Goal: Task Accomplishment & Management: Use online tool/utility

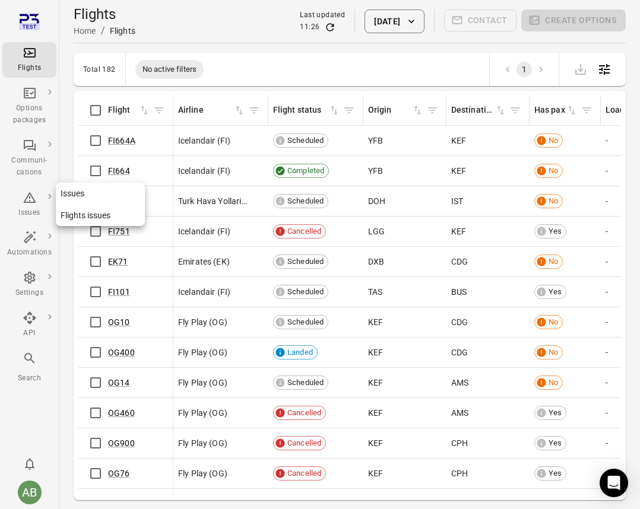
click at [31, 202] on icon "Main navigation" at bounding box center [29, 197] width 12 height 11
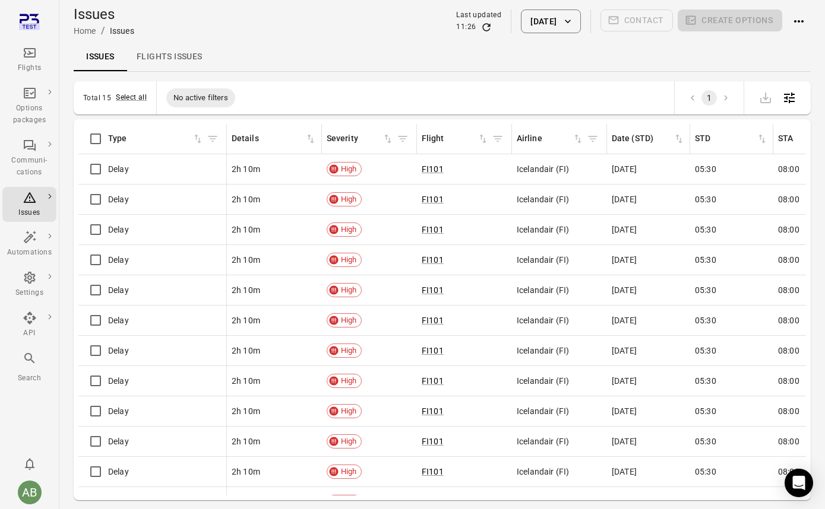
click at [145, 164] on div "Delay" at bounding box center [152, 169] width 138 height 25
click at [114, 172] on span "Delay" at bounding box center [118, 169] width 21 height 12
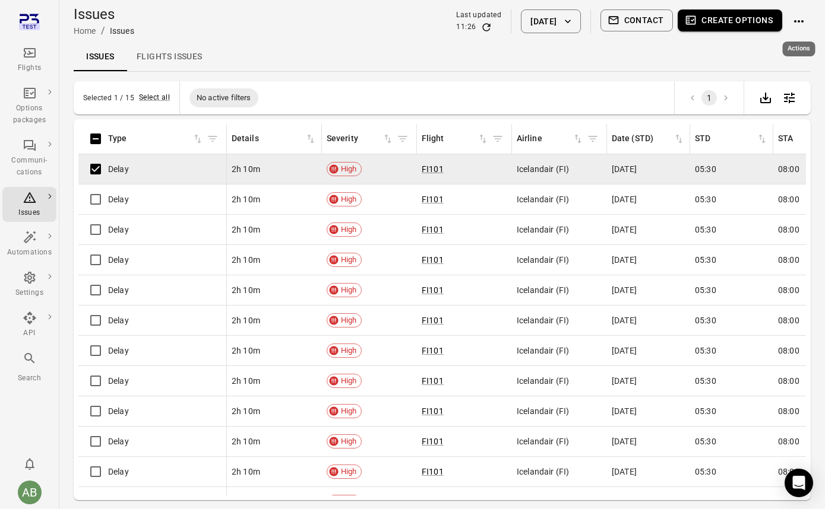
click at [639, 22] on icon "Actions" at bounding box center [798, 21] width 9 height 2
click at [639, 21] on div at bounding box center [412, 254] width 825 height 509
click at [155, 168] on div "Delay" at bounding box center [152, 169] width 138 height 25
click at [124, 172] on span "Delay" at bounding box center [118, 169] width 21 height 12
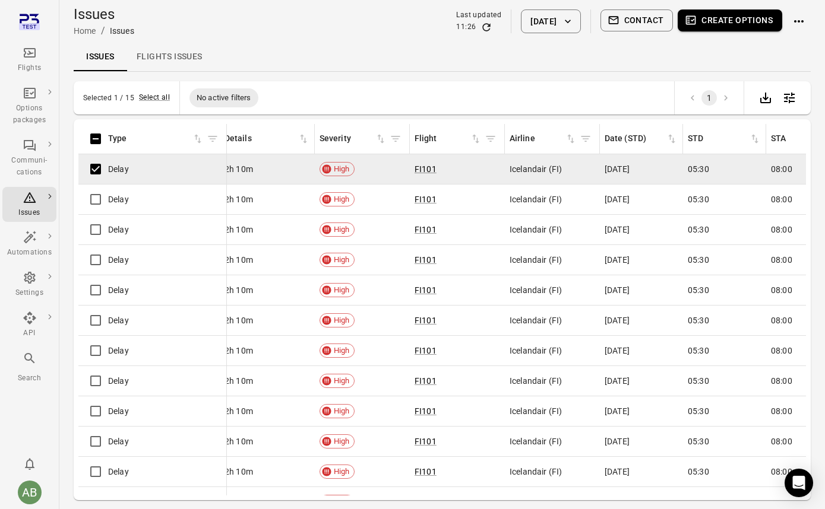
click at [156, 166] on div "Delay" at bounding box center [152, 169] width 138 height 25
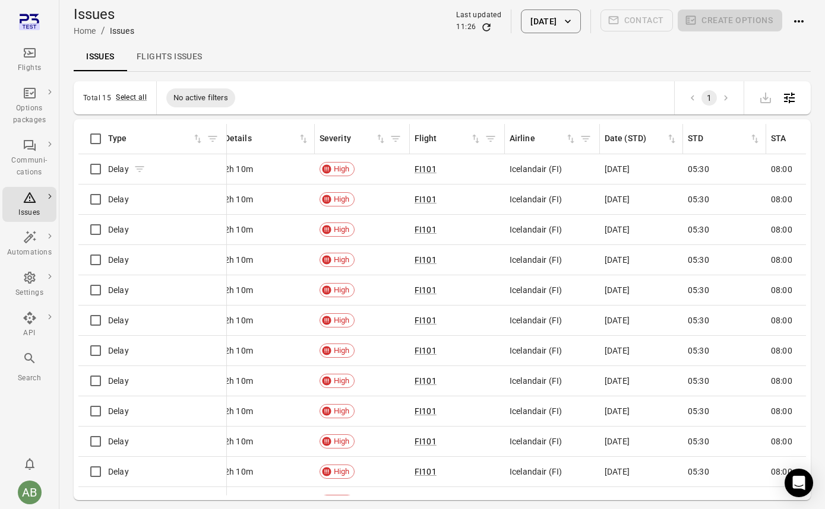
click at [132, 174] on div "Delay" at bounding box center [126, 169] width 37 height 12
click at [142, 169] on icon "Issues information" at bounding box center [139, 169] width 9 height 6
click at [114, 172] on span "Delay" at bounding box center [118, 169] width 21 height 12
click at [190, 182] on td "Delay" at bounding box center [152, 169] width 148 height 30
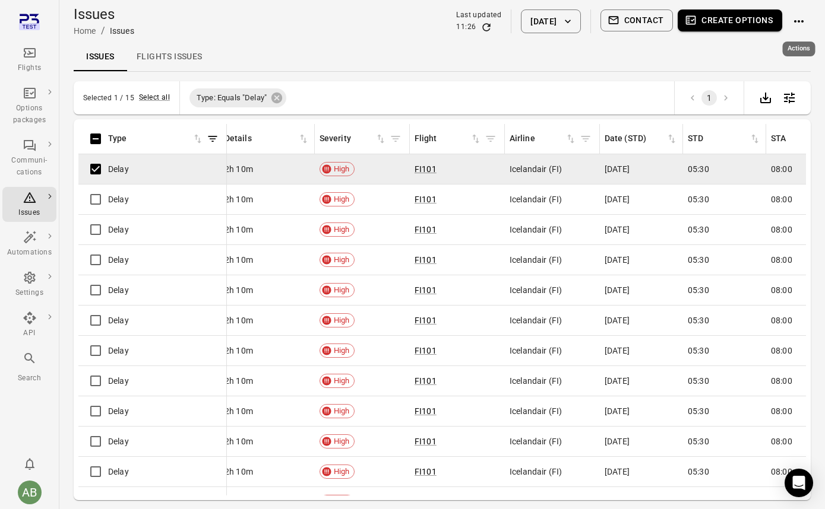
click at [639, 24] on icon "Actions" at bounding box center [798, 21] width 14 height 14
click at [639, 24] on div at bounding box center [412, 254] width 825 height 509
click at [639, 20] on icon "Actions" at bounding box center [798, 21] width 14 height 14
click at [639, 46] on span "Close issues" at bounding box center [781, 44] width 46 height 12
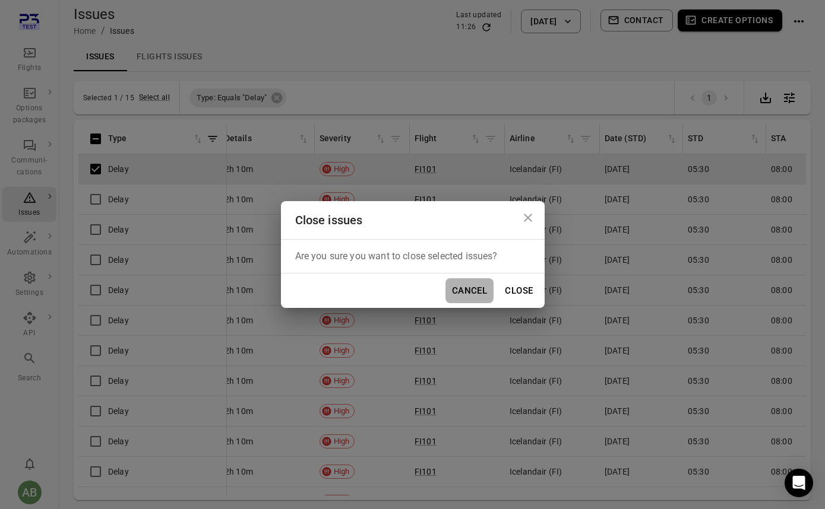
click at [477, 294] on button "Cancel" at bounding box center [469, 290] width 49 height 25
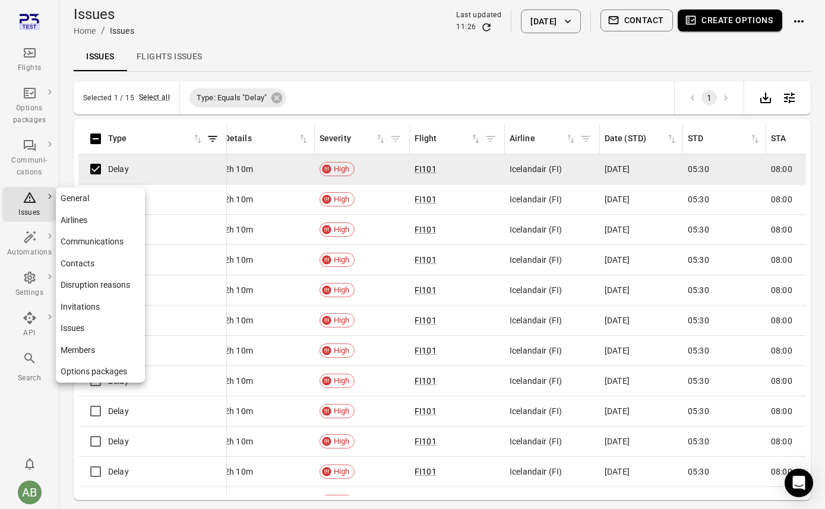
click at [28, 286] on div "Settings" at bounding box center [29, 285] width 45 height 28
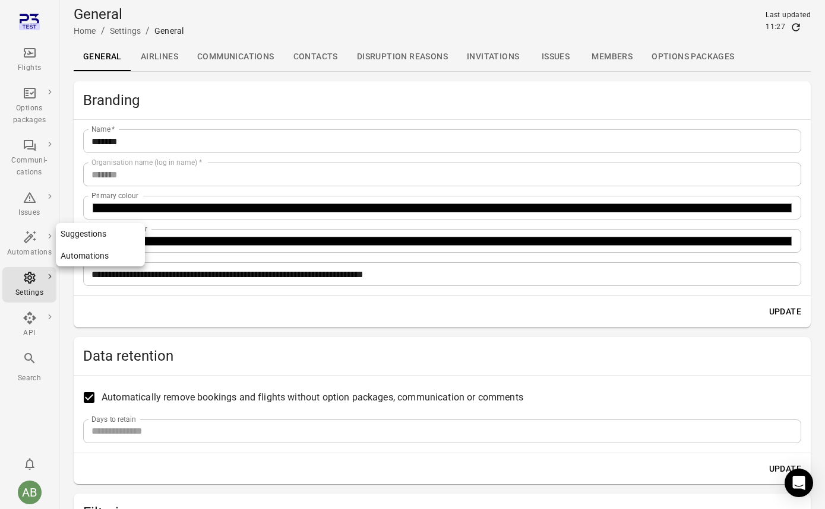
click at [28, 243] on icon "Main navigation" at bounding box center [30, 237] width 14 height 14
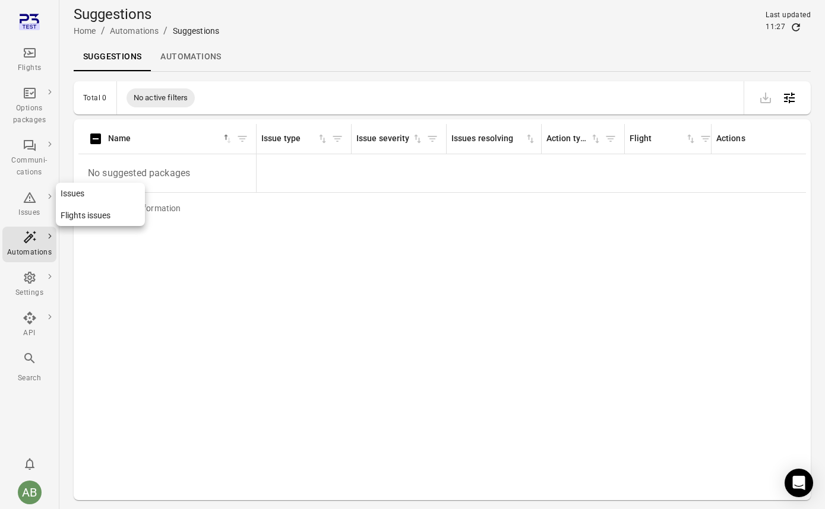
click at [28, 201] on icon "Main navigation" at bounding box center [29, 197] width 12 height 11
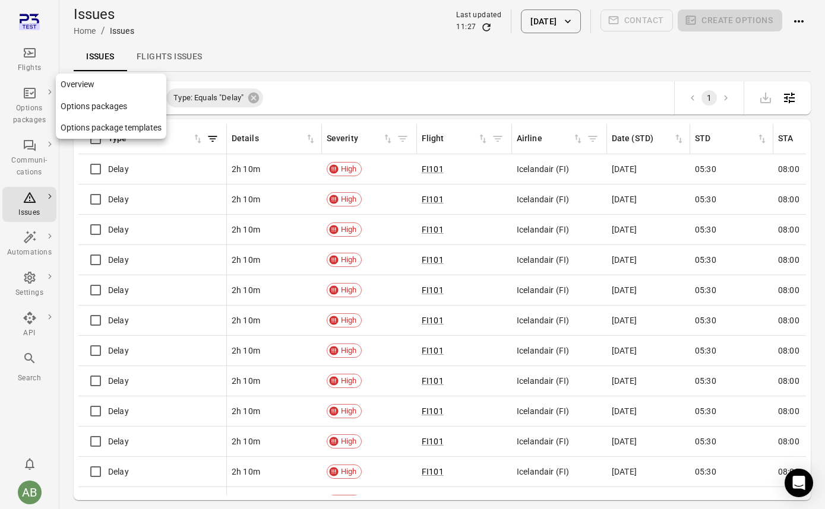
click at [28, 99] on icon "Main navigation" at bounding box center [30, 93] width 14 height 14
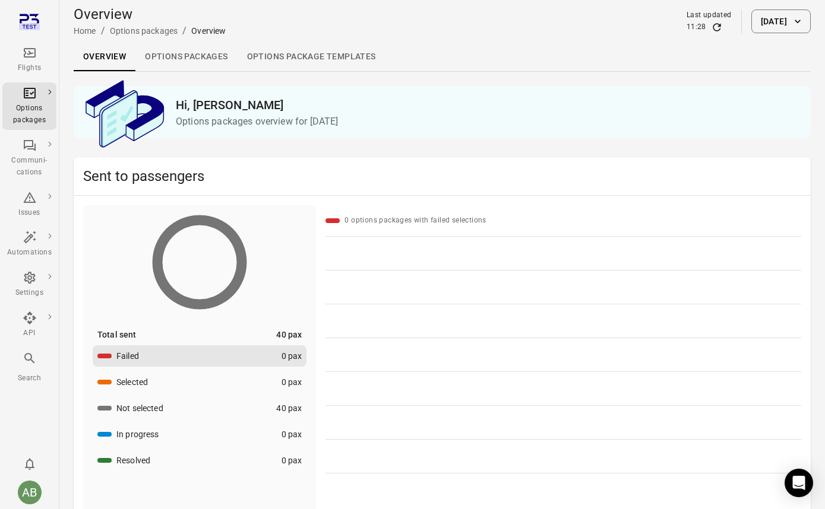
click at [192, 56] on link "Options packages" at bounding box center [186, 57] width 102 height 28
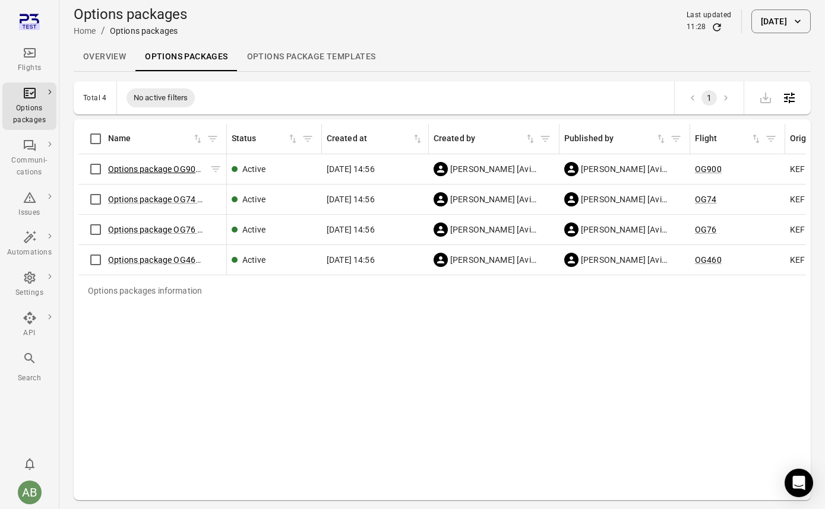
click at [160, 169] on link "Options package OG900 ([DATE])" at bounding box center [170, 168] width 125 height 9
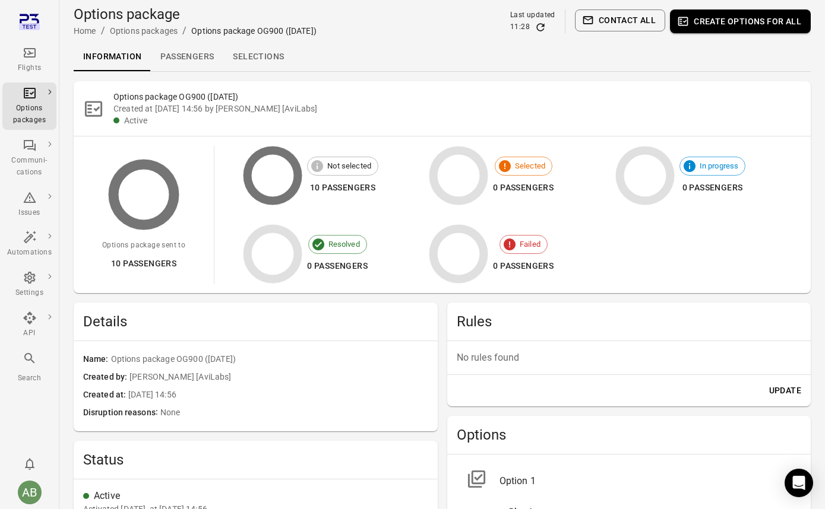
click at [265, 59] on link "Selections" at bounding box center [258, 57] width 70 height 28
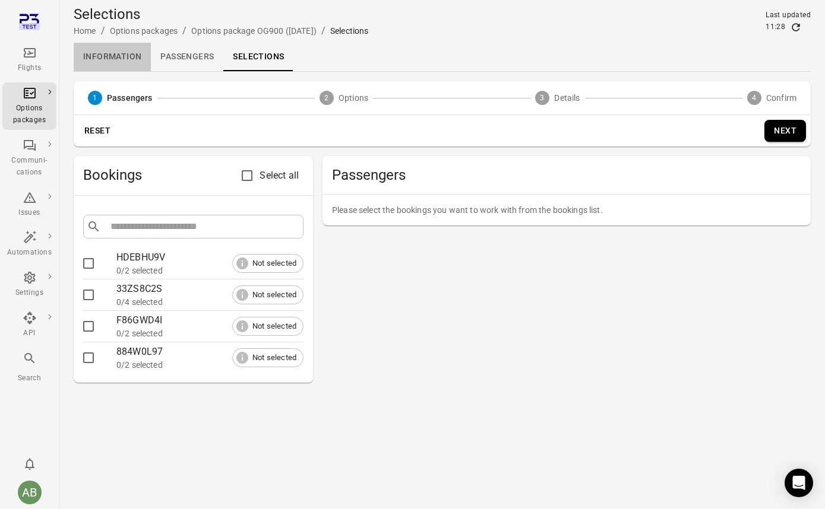
click at [99, 48] on link "Information" at bounding box center [112, 57] width 77 height 28
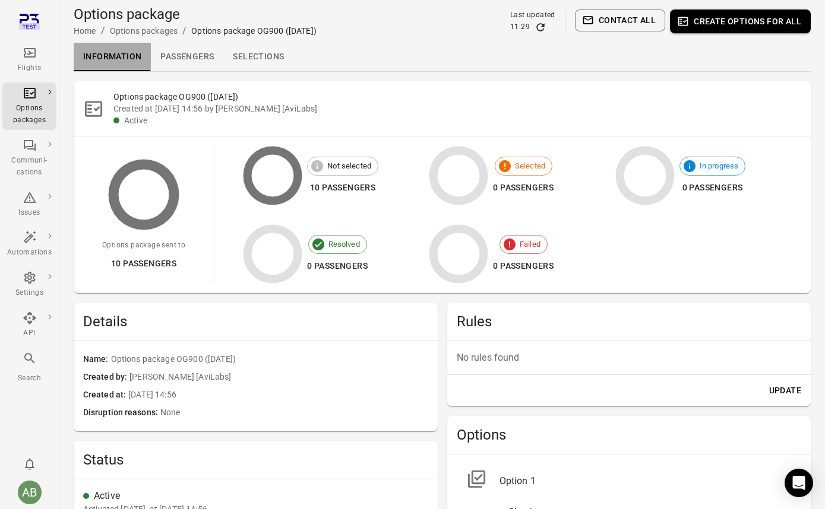
click at [98, 58] on link "Information" at bounding box center [112, 57] width 77 height 28
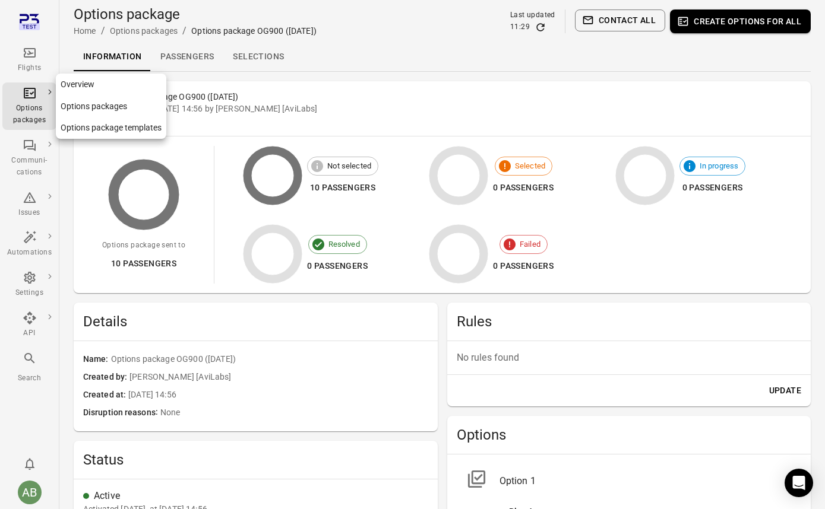
click at [23, 107] on div "Options packages" at bounding box center [29, 115] width 45 height 24
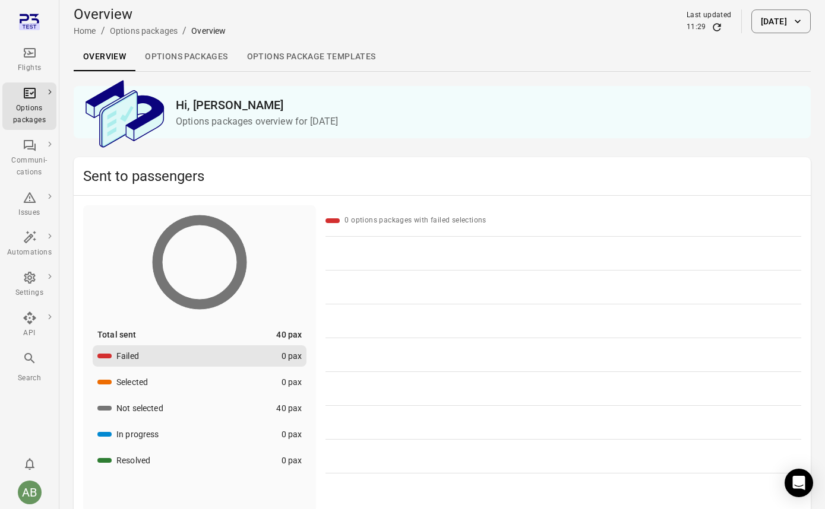
click at [199, 61] on link "Options packages" at bounding box center [186, 57] width 102 height 28
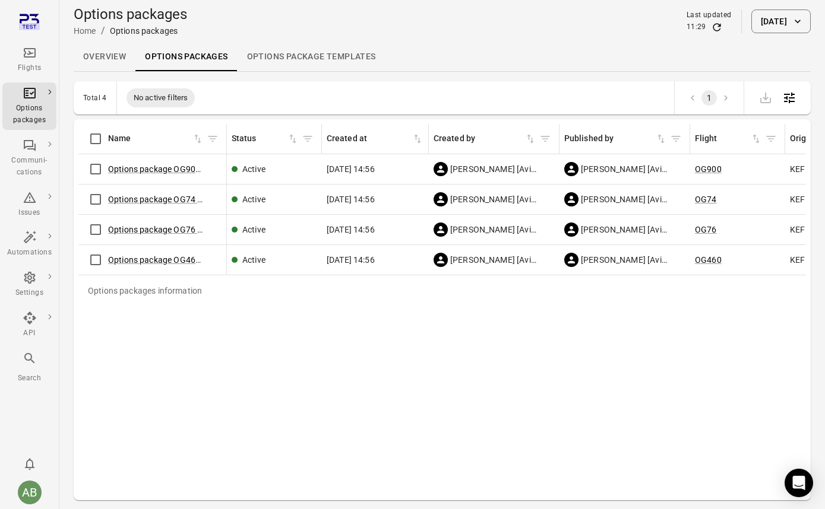
click at [639, 99] on icon "Open table configuration" at bounding box center [789, 98] width 14 height 14
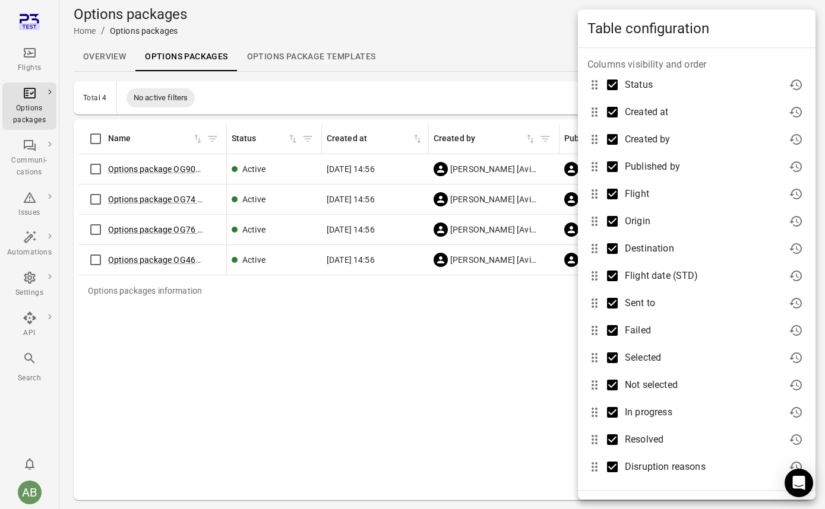
click at [495, 42] on div at bounding box center [412, 254] width 825 height 509
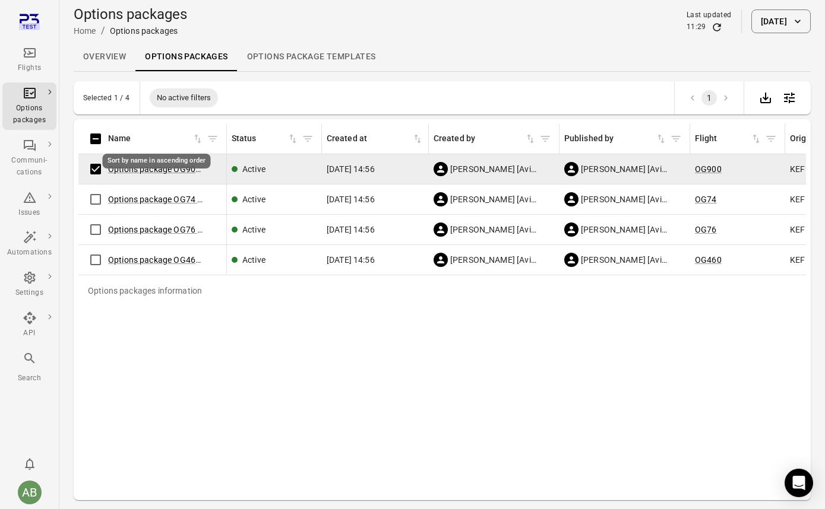
click at [144, 169] on div "Sort by name in ascending order" at bounding box center [157, 157] width 110 height 24
click at [429, 45] on div "Overview Options packages Options package Templates" at bounding box center [442, 57] width 737 height 28
click at [173, 172] on link "Options package OG900 ([DATE])" at bounding box center [170, 168] width 125 height 9
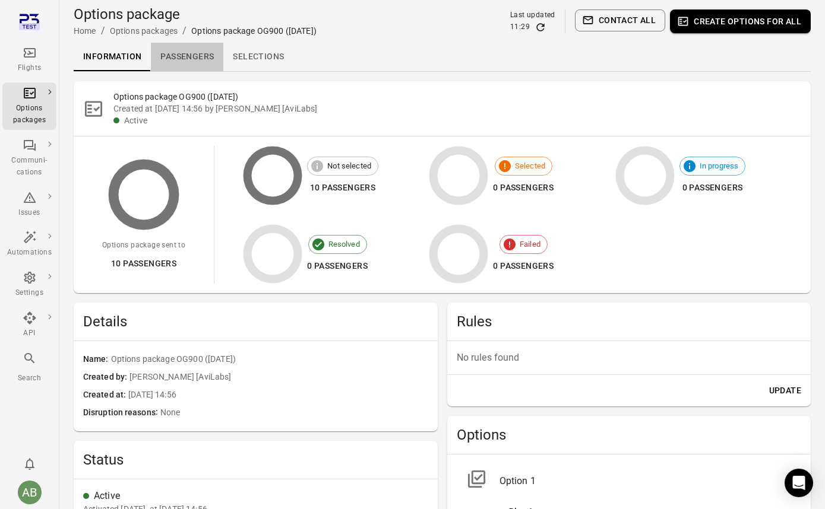
click at [175, 54] on link "Passengers" at bounding box center [187, 57] width 72 height 28
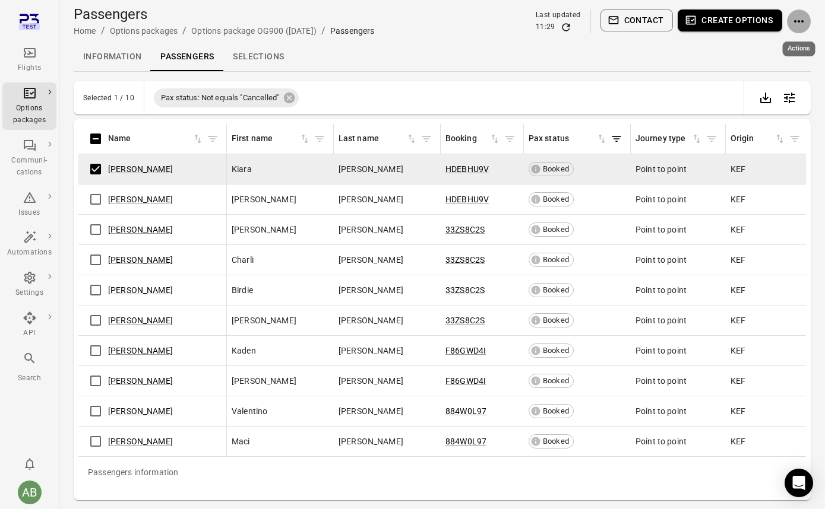
click at [639, 26] on icon "Actions" at bounding box center [798, 21] width 14 height 14
click at [639, 45] on span "Assign selections" at bounding box center [759, 44] width 92 height 12
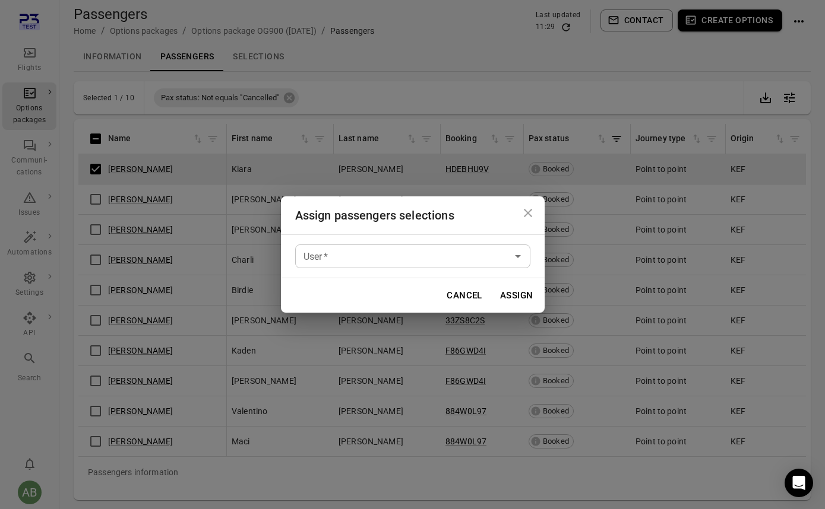
click at [473, 15] on div "Assign passengers selections User   * User   * Cancel Assign" at bounding box center [412, 254] width 825 height 509
